Goal: Obtain resource: Obtain resource

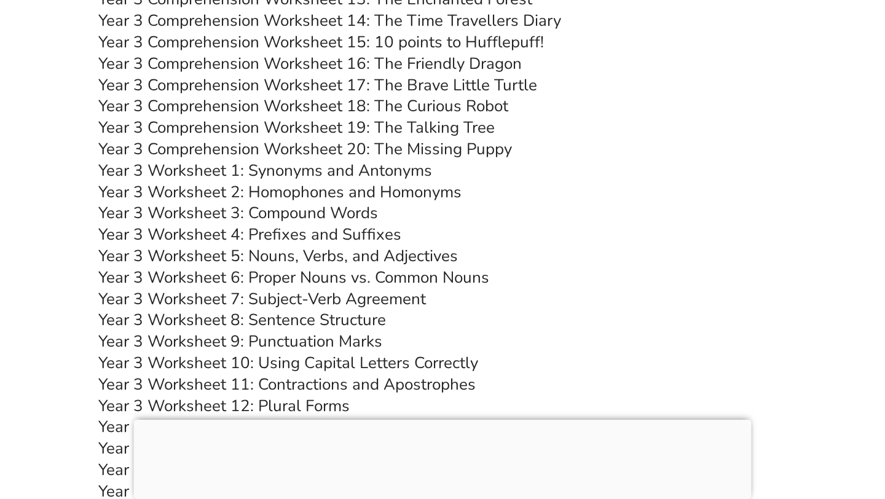
scroll to position [4242, 0]
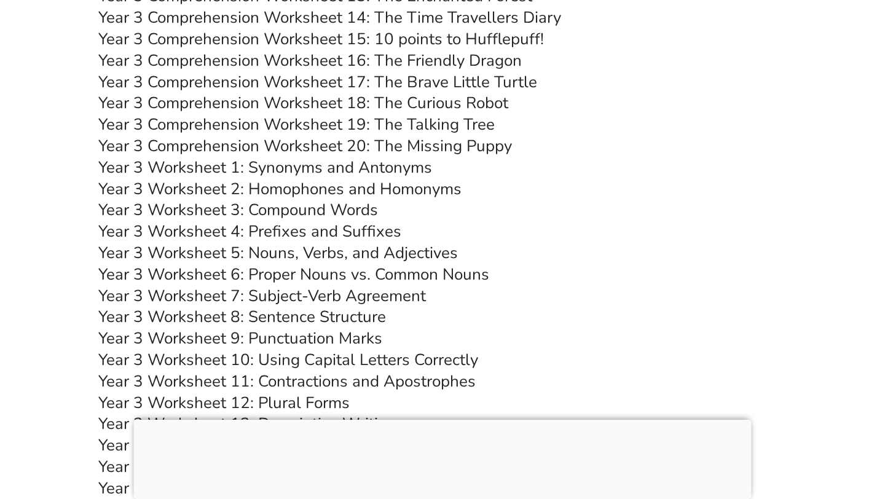
click at [285, 168] on link "Year 3 Worksheet 1: Synonyms and Antonyms" at bounding box center [265, 168] width 334 height 22
click at [343, 232] on link "Year 3 Worksheet 4: Prefixes and Suffixes" at bounding box center [249, 232] width 303 height 22
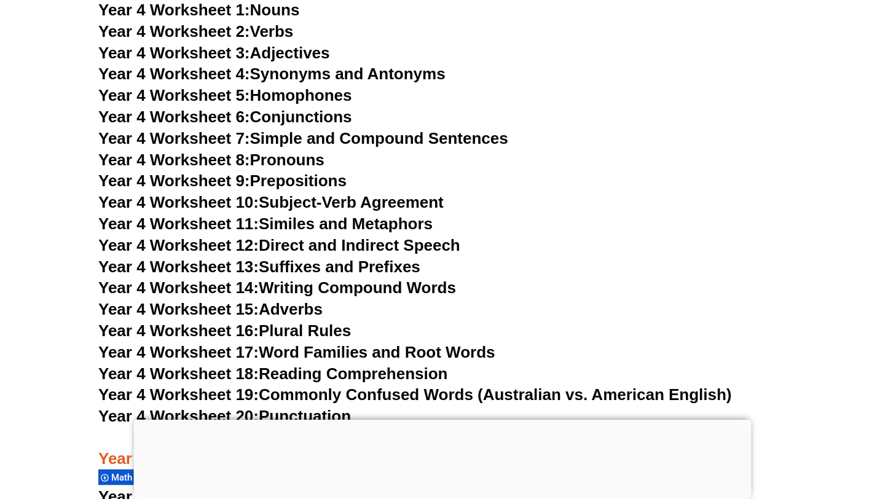
scroll to position [5333, 0]
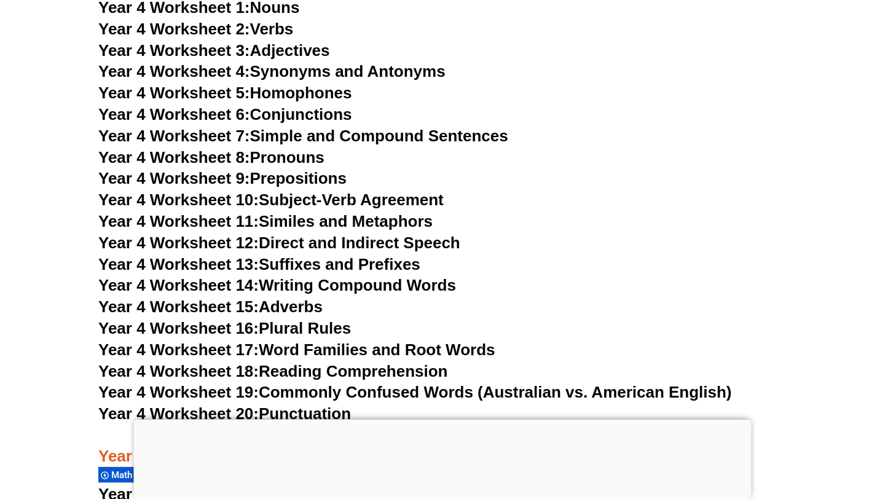
click at [287, 221] on link "Year 4 Worksheet 11: Similes and Metaphors" at bounding box center [265, 221] width 334 height 18
click at [324, 75] on link "Year 4 Worksheet 4: Synonyms and Antonyms" at bounding box center [271, 71] width 347 height 18
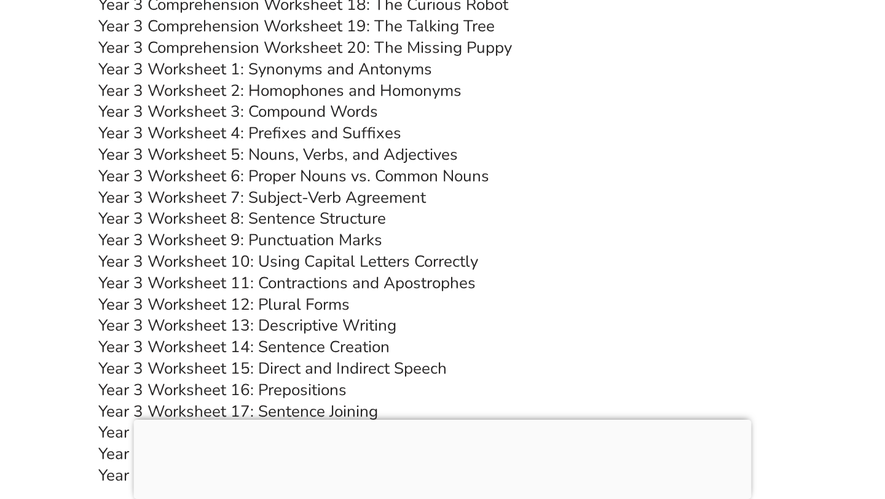
scroll to position [4337, 0]
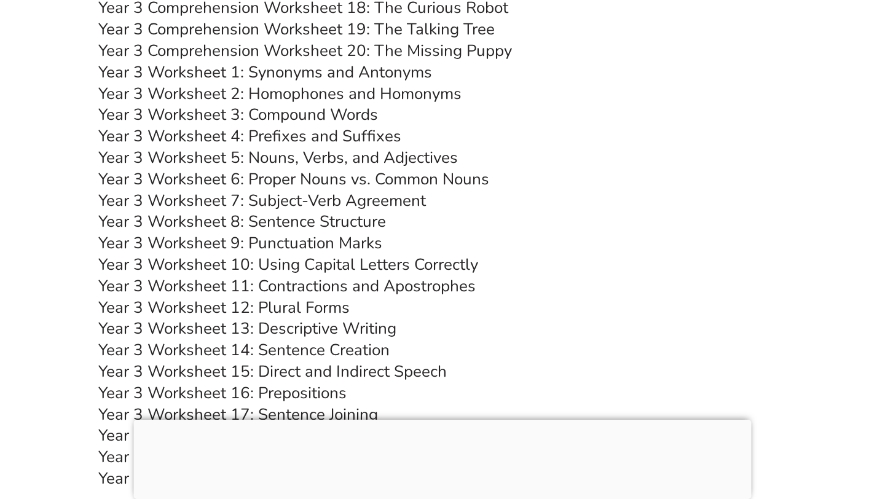
click at [272, 138] on link "Year 3 Worksheet 4: Prefixes and Suffixes" at bounding box center [249, 136] width 303 height 22
click at [324, 80] on link "Year 3 Worksheet 1: Synonyms and Antonyms" at bounding box center [265, 72] width 334 height 22
click at [320, 223] on link "Year 3 Worksheet 8: Sentence Structure" at bounding box center [241, 222] width 287 height 22
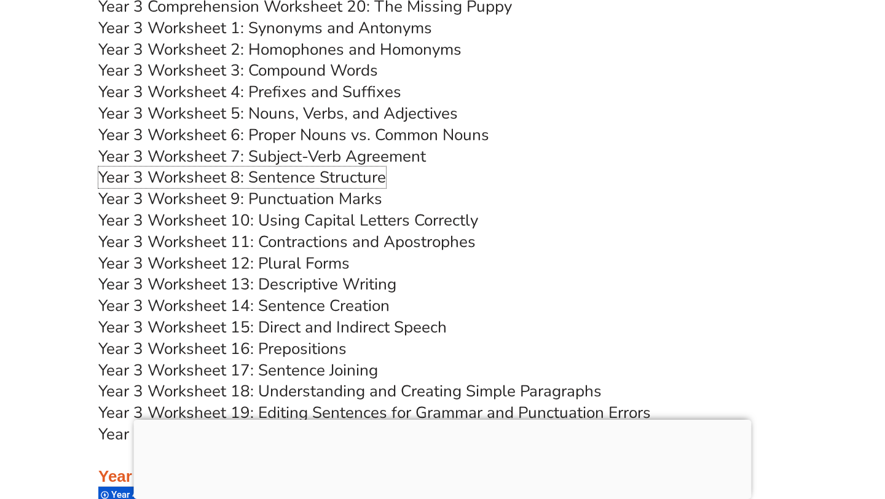
scroll to position [4389, 0]
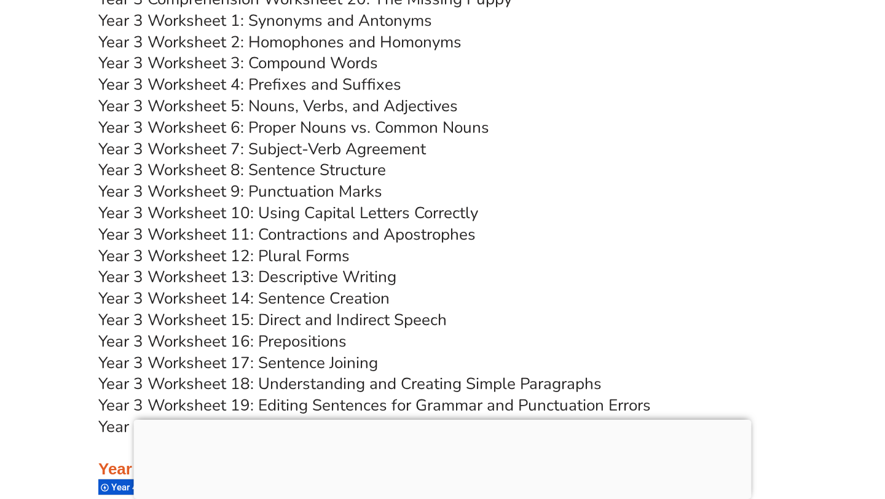
click at [325, 278] on link "Year 3 Worksheet 13: Descriptive Writing" at bounding box center [247, 277] width 298 height 22
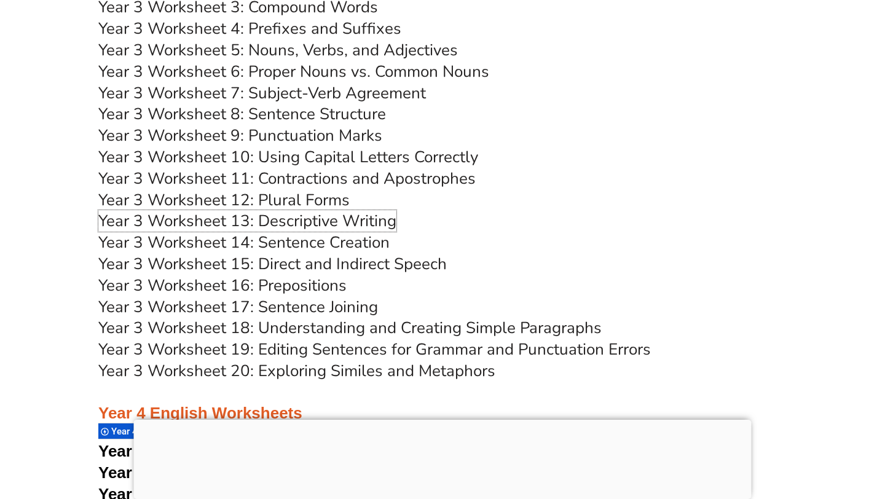
scroll to position [4463, 0]
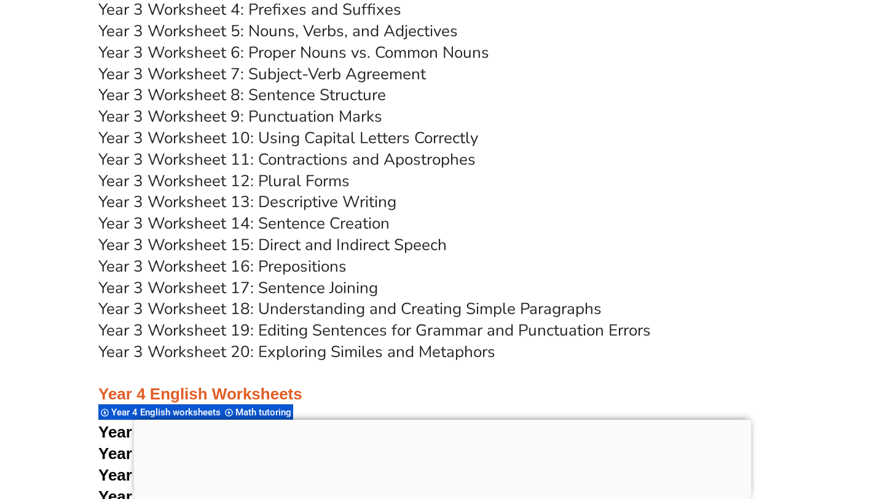
click at [320, 310] on link "Year 3 Worksheet 18: Understanding and Creating Simple Paragraphs" at bounding box center [349, 309] width 503 height 22
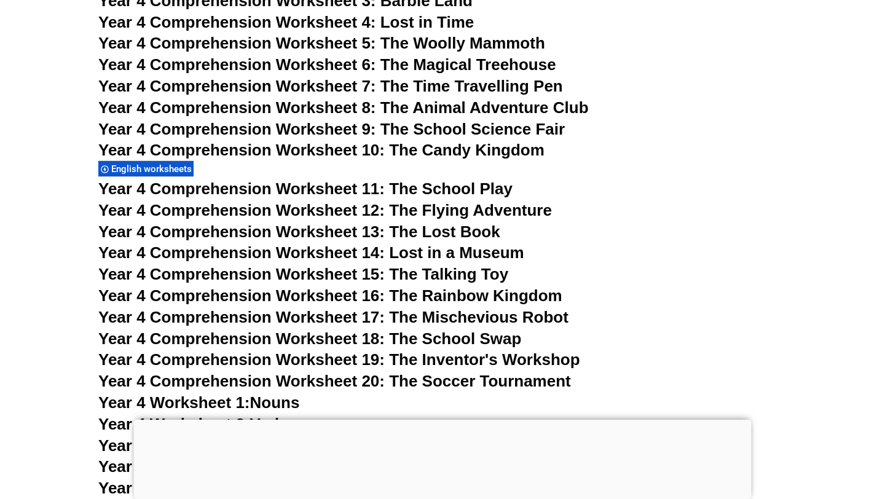
scroll to position [4874, 0]
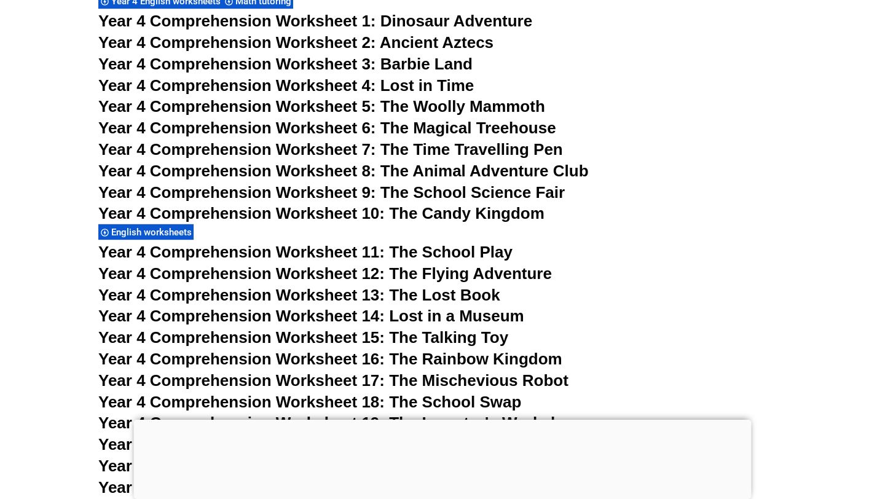
click at [387, 109] on span "Year 4 Comprehension Worksheet 5: The Woolly Mammoth" at bounding box center [321, 106] width 447 height 18
